Goal: Navigation & Orientation: Understand site structure

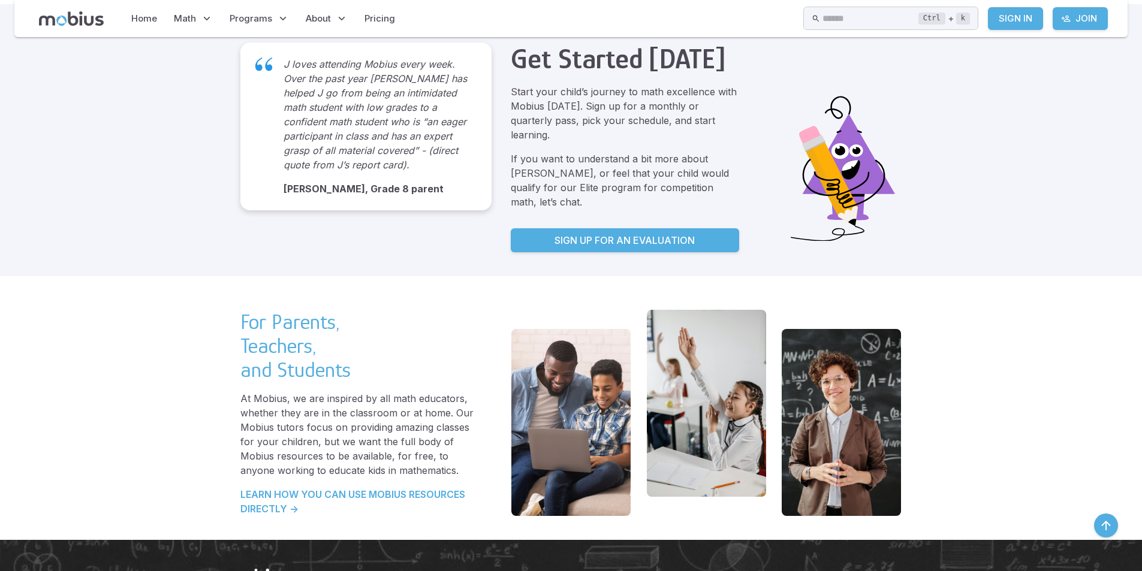
scroll to position [2413, 0]
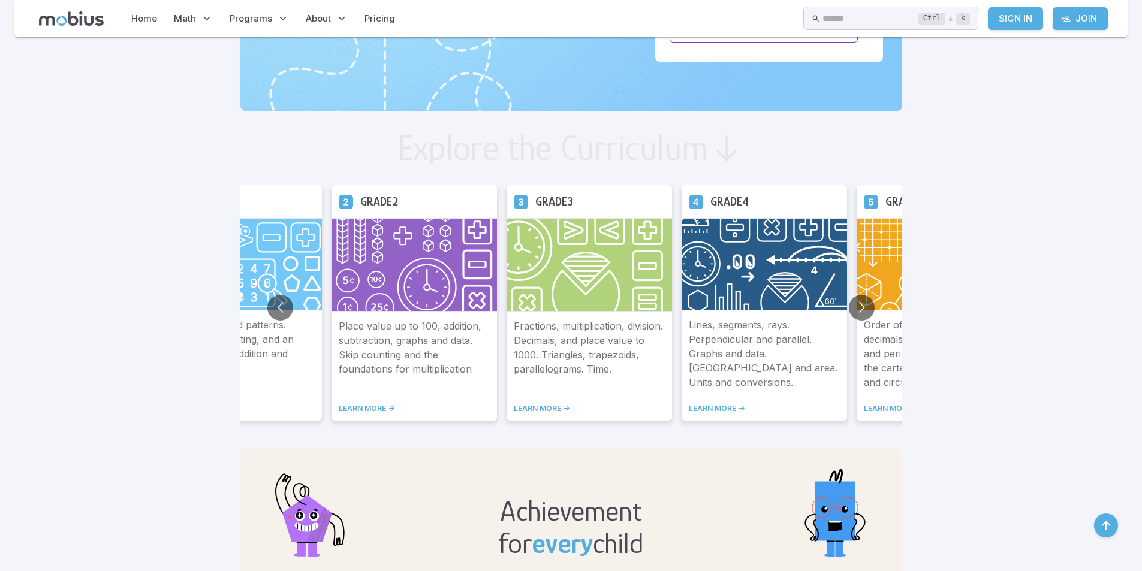
click at [1100, 529] on icon "button" at bounding box center [1106, 526] width 14 height 14
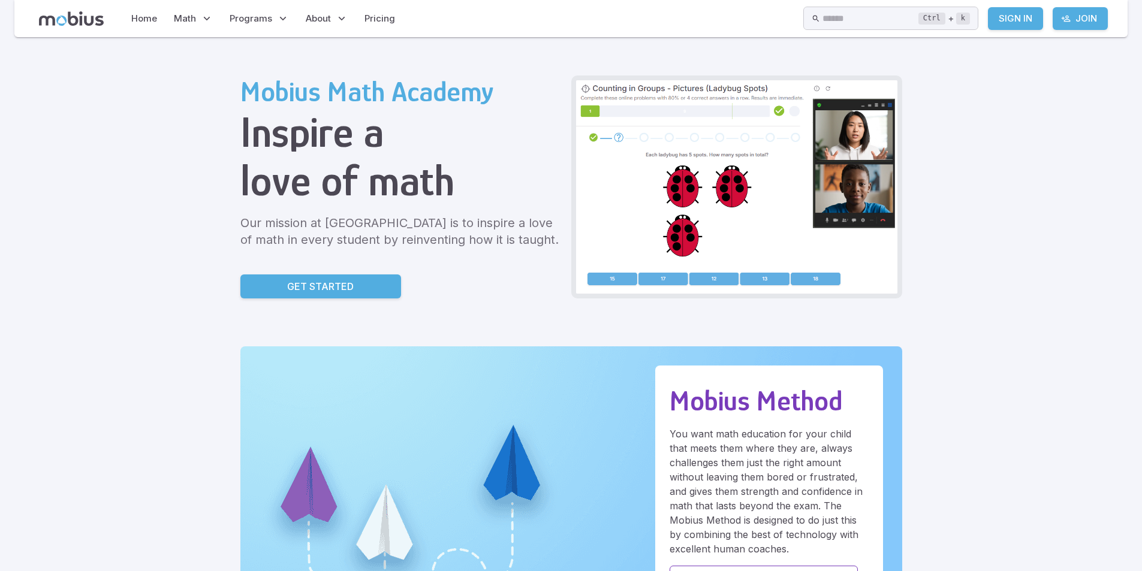
scroll to position [0, 0]
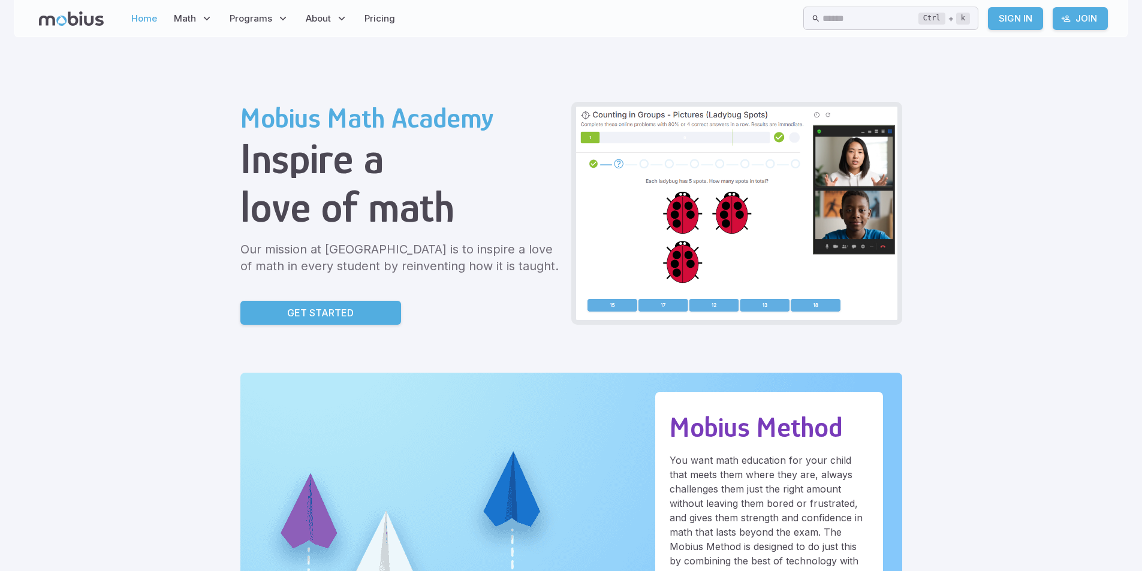
click at [149, 20] on link "Home" at bounding box center [144, 19] width 33 height 28
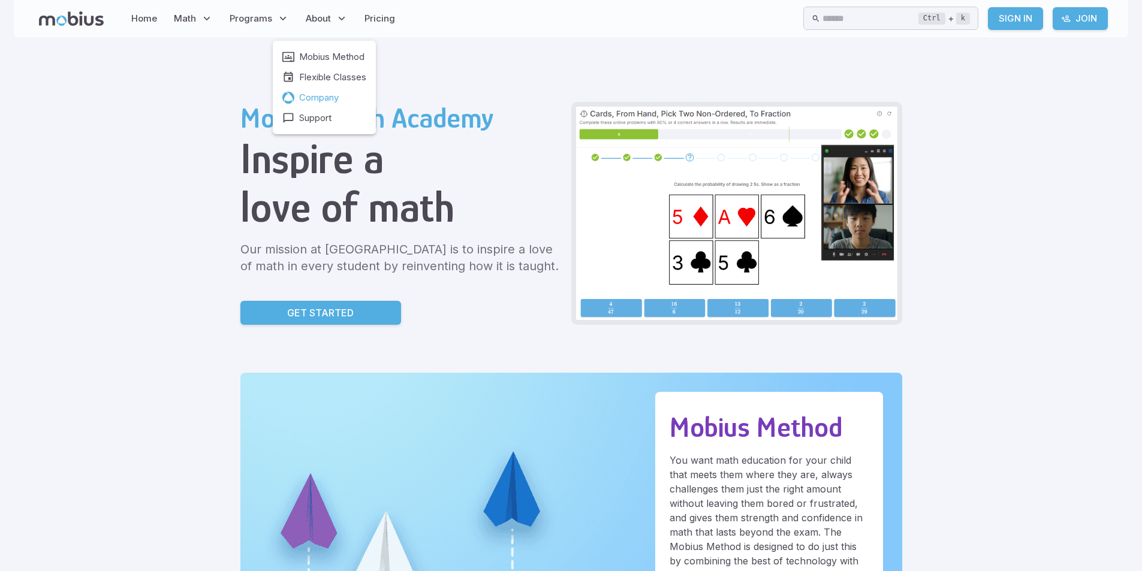
click at [333, 101] on span "Company" at bounding box center [319, 97] width 40 height 13
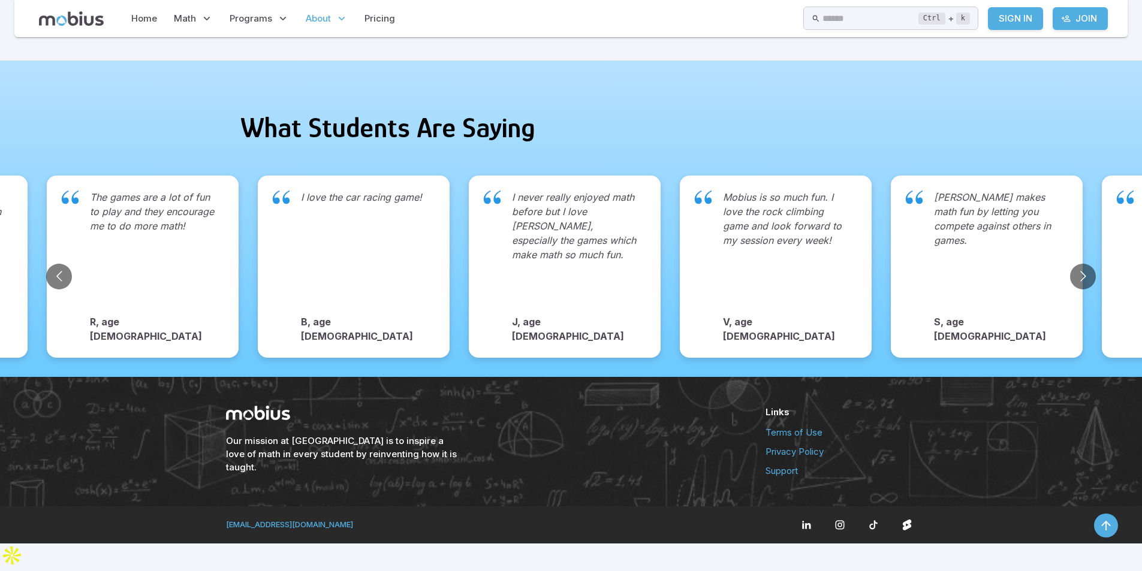
scroll to position [1902, 0]
click at [812, 531] on icon at bounding box center [806, 525] width 11 height 11
